Goal: Find specific page/section: Find specific page/section

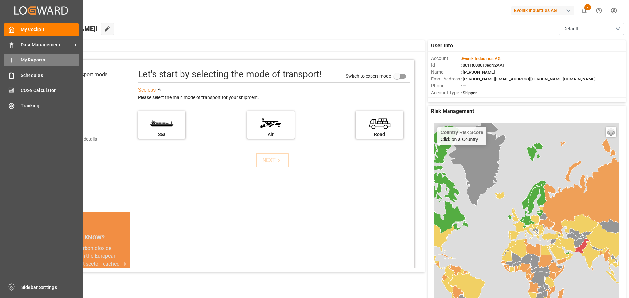
click at [30, 61] on span "My Reports" at bounding box center [50, 60] width 59 height 7
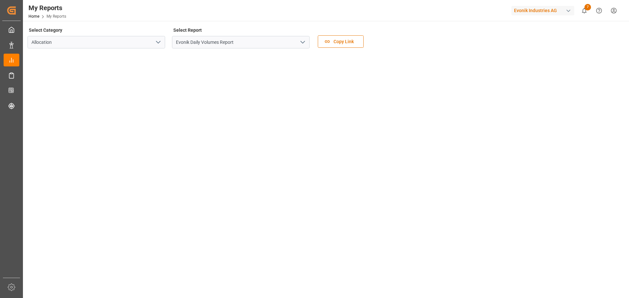
click at [303, 45] on icon "open menu" at bounding box center [303, 42] width 8 height 8
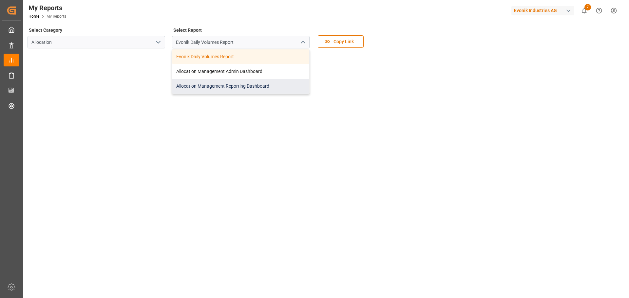
click at [228, 84] on div "Allocation Management Reporting Dashboard" at bounding box center [240, 86] width 137 height 15
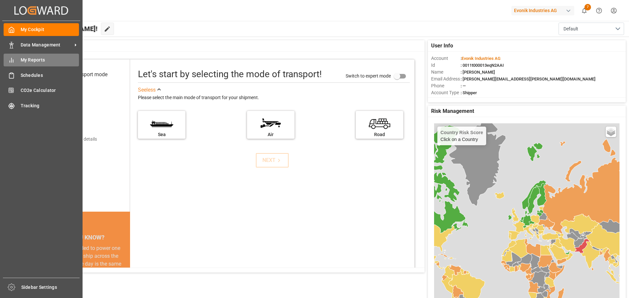
click at [24, 62] on span "My Reports" at bounding box center [50, 60] width 59 height 7
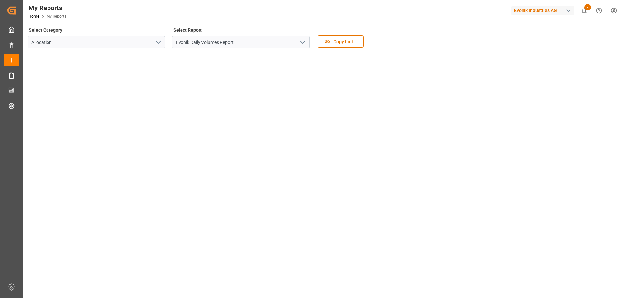
click at [303, 42] on icon "open menu" at bounding box center [303, 42] width 8 height 8
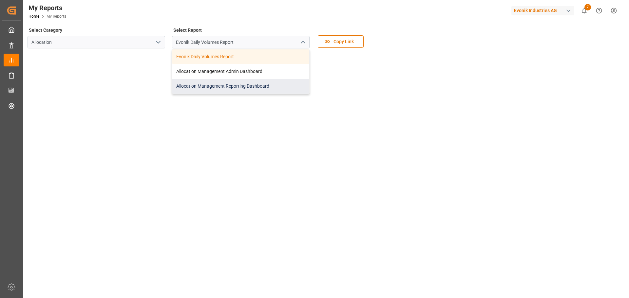
click at [247, 85] on div "Allocation Management Reporting Dashboard" at bounding box center [240, 86] width 137 height 15
